Goal: Browse casually

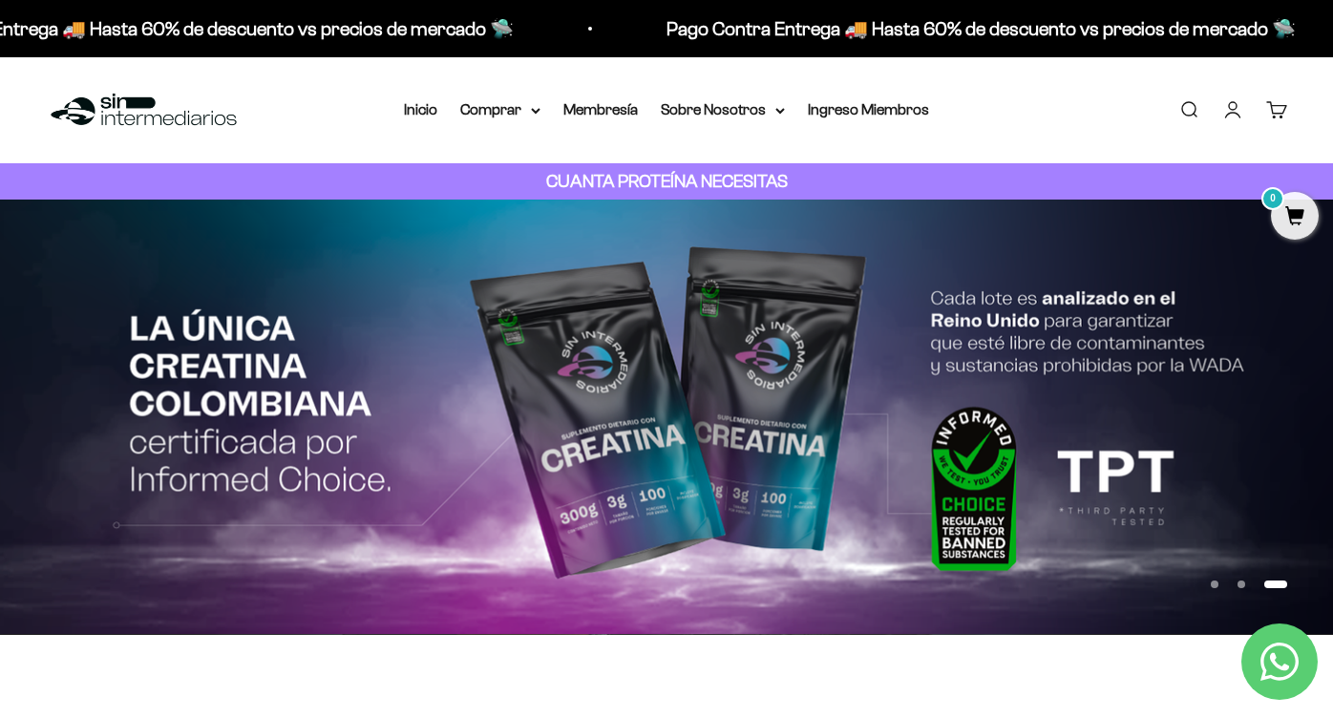
click at [183, 120] on img at bounding box center [144, 110] width 196 height 41
